Goal: Communication & Community: Connect with others

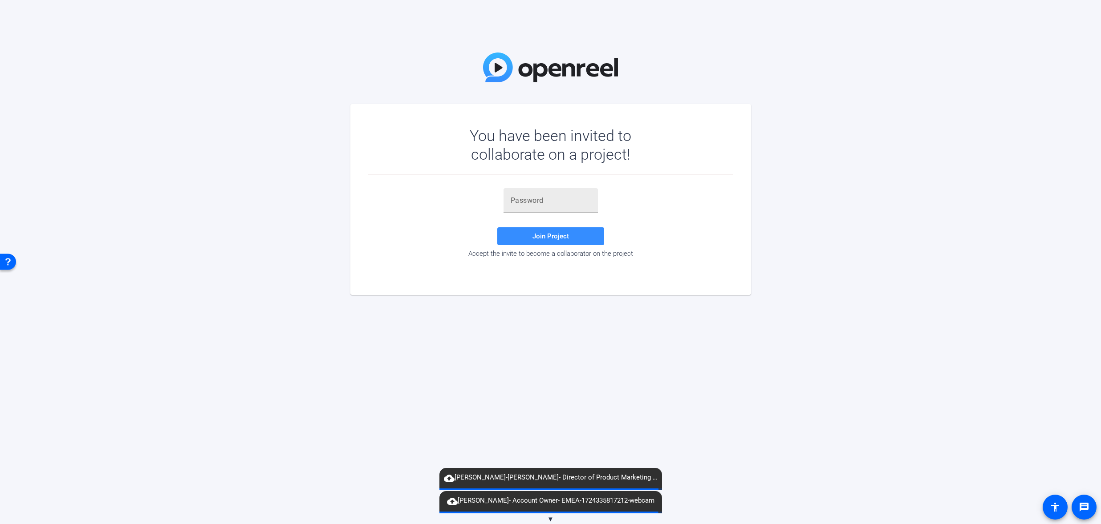
click at [517, 201] on input "text" at bounding box center [551, 200] width 80 height 11
paste input "s}mtds"
type input "s}mtds"
click at [572, 241] on span at bounding box center [550, 236] width 107 height 21
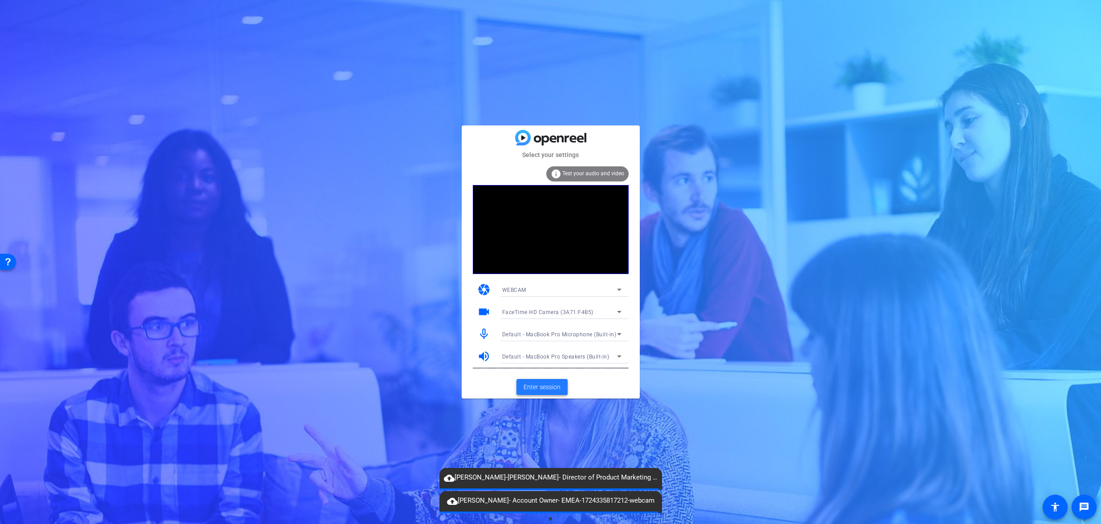
click at [545, 387] on span "Enter session" at bounding box center [542, 387] width 37 height 9
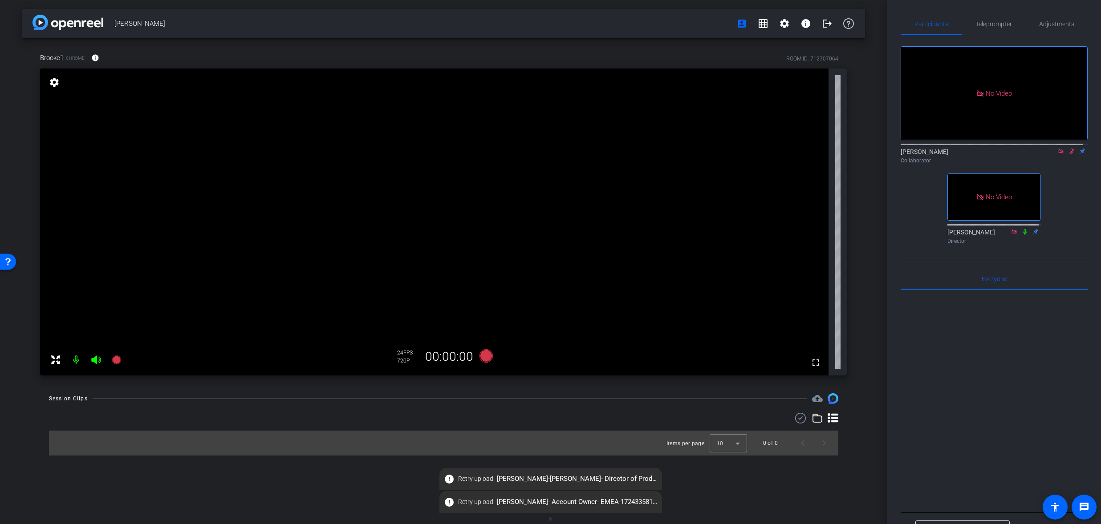
click at [1068, 154] on icon at bounding box center [1071, 151] width 7 height 6
